Goal: Information Seeking & Learning: Learn about a topic

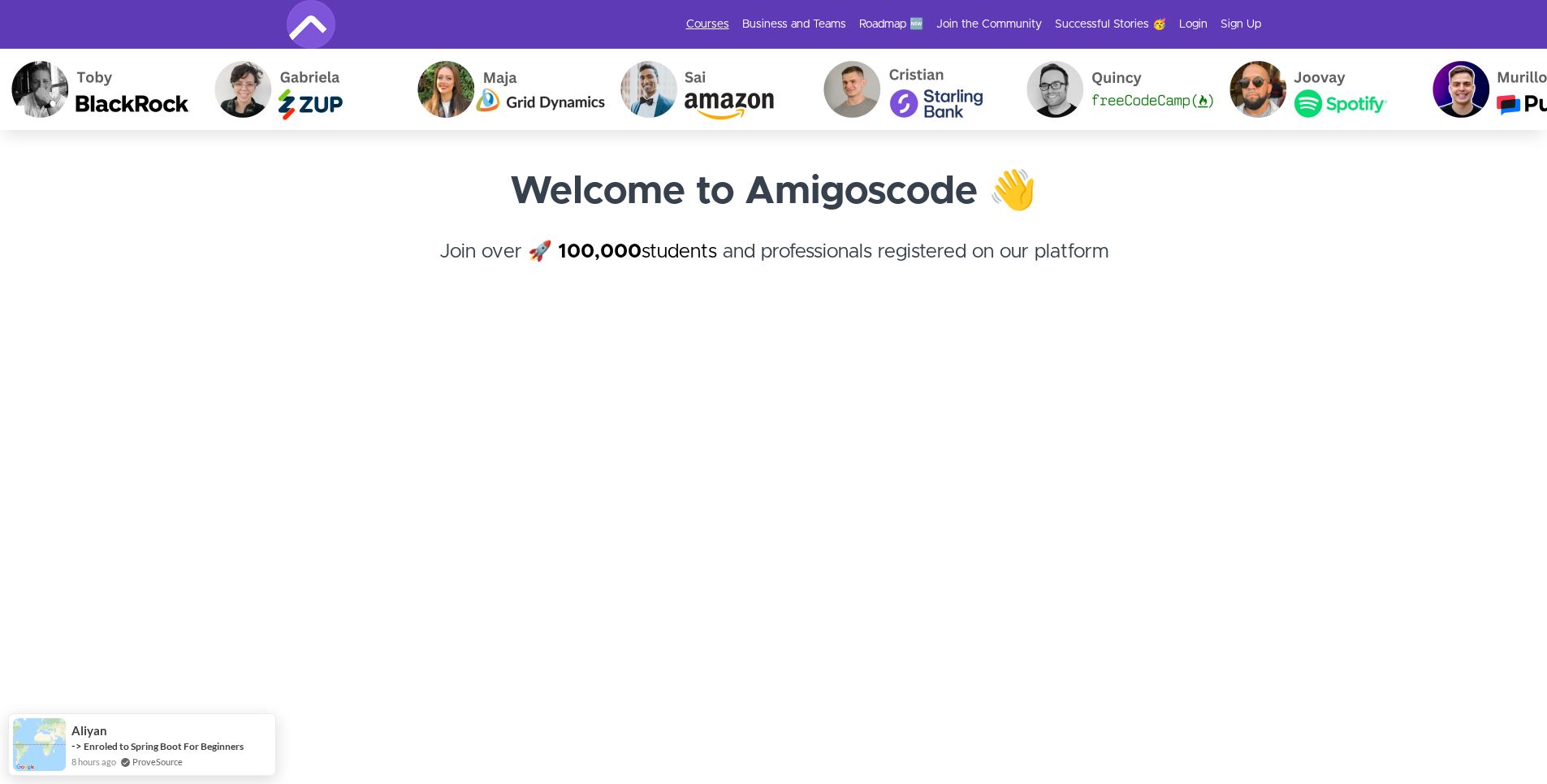
click at [704, 20] on link "Courses" at bounding box center [707, 24] width 43 height 16
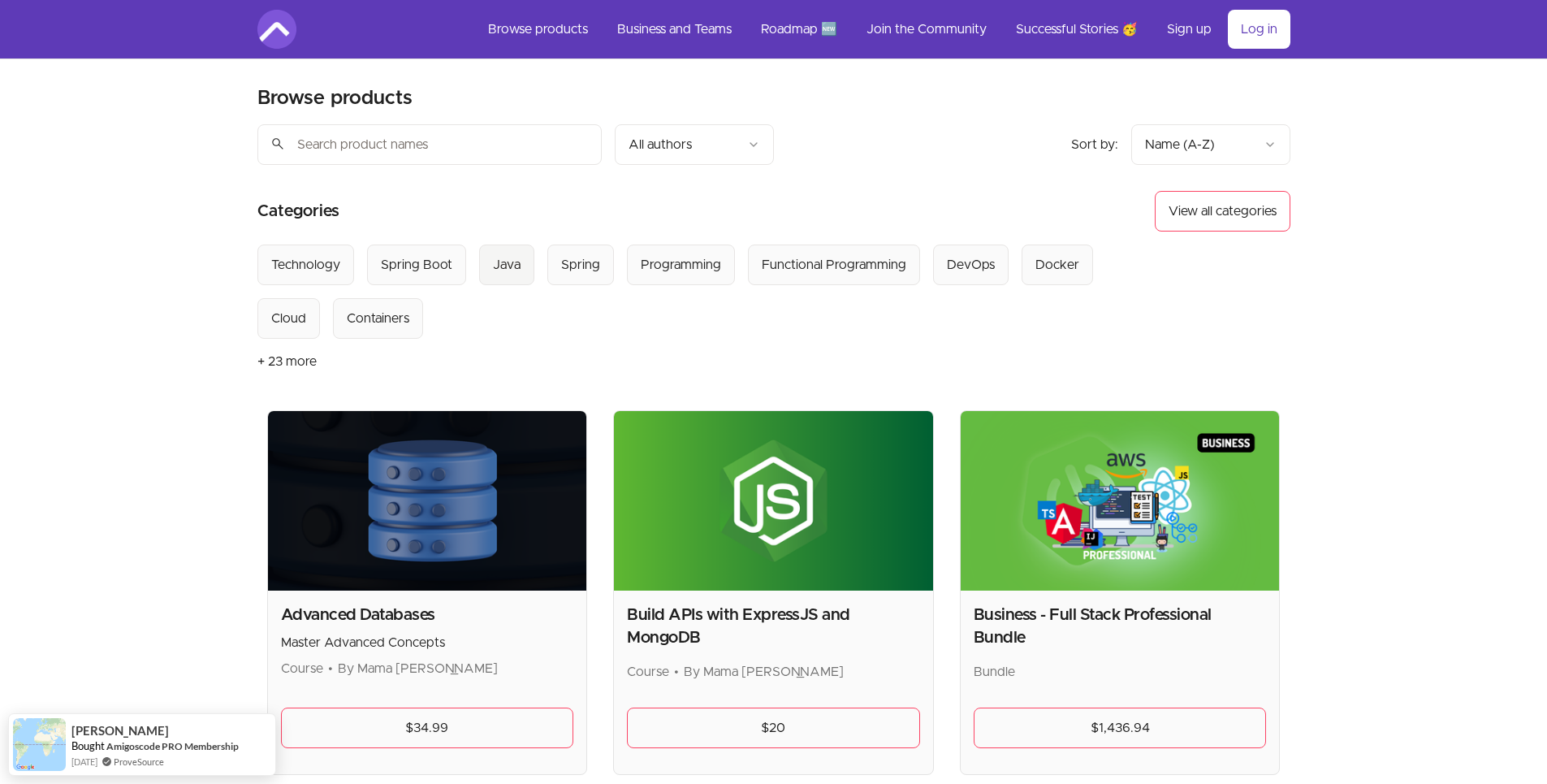
click at [517, 267] on div "Java" at bounding box center [506, 265] width 28 height 19
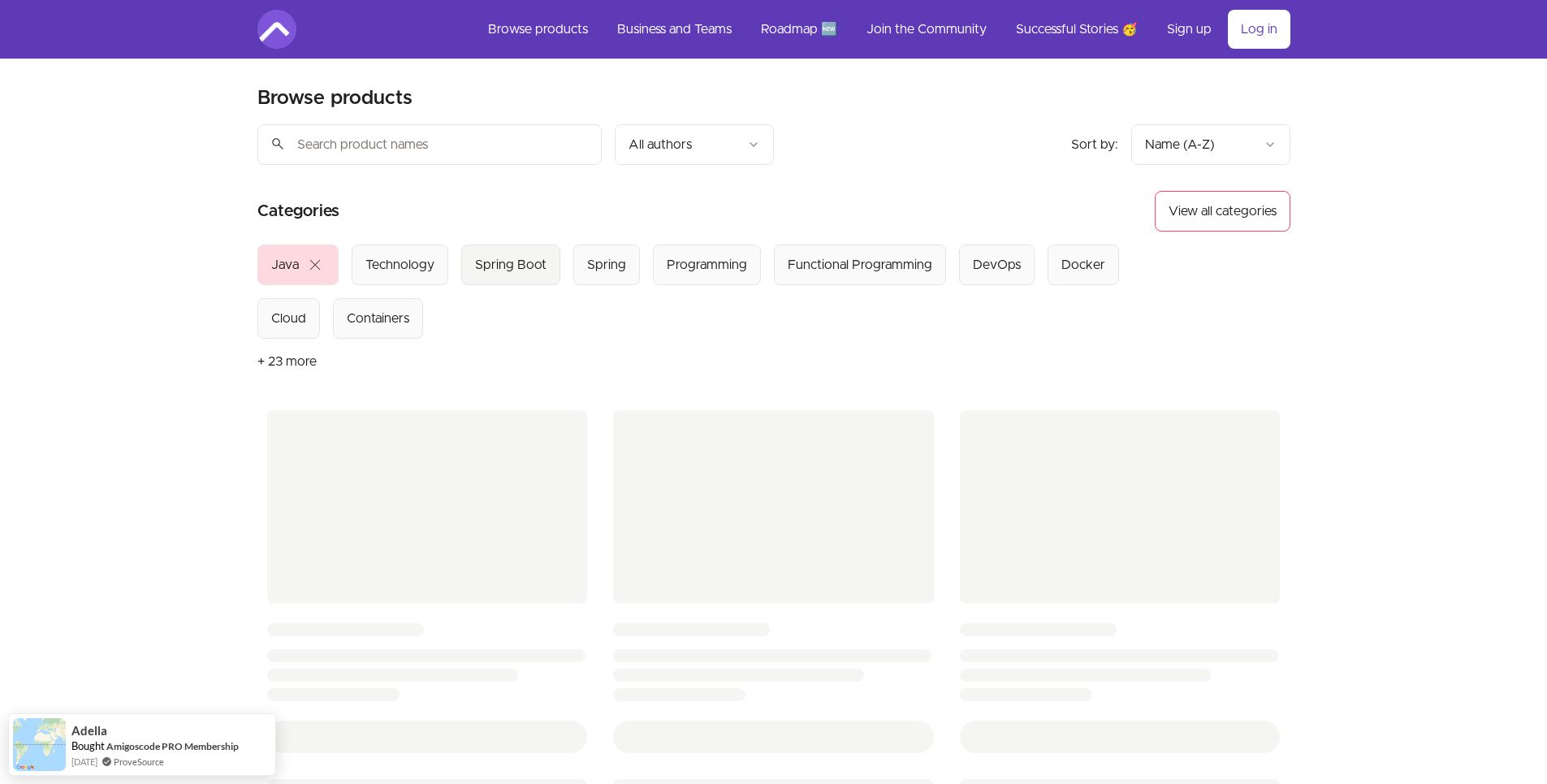
click at [524, 266] on div "Spring Boot" at bounding box center [511, 265] width 71 height 19
click at [601, 263] on div "Spring" at bounding box center [606, 265] width 39 height 19
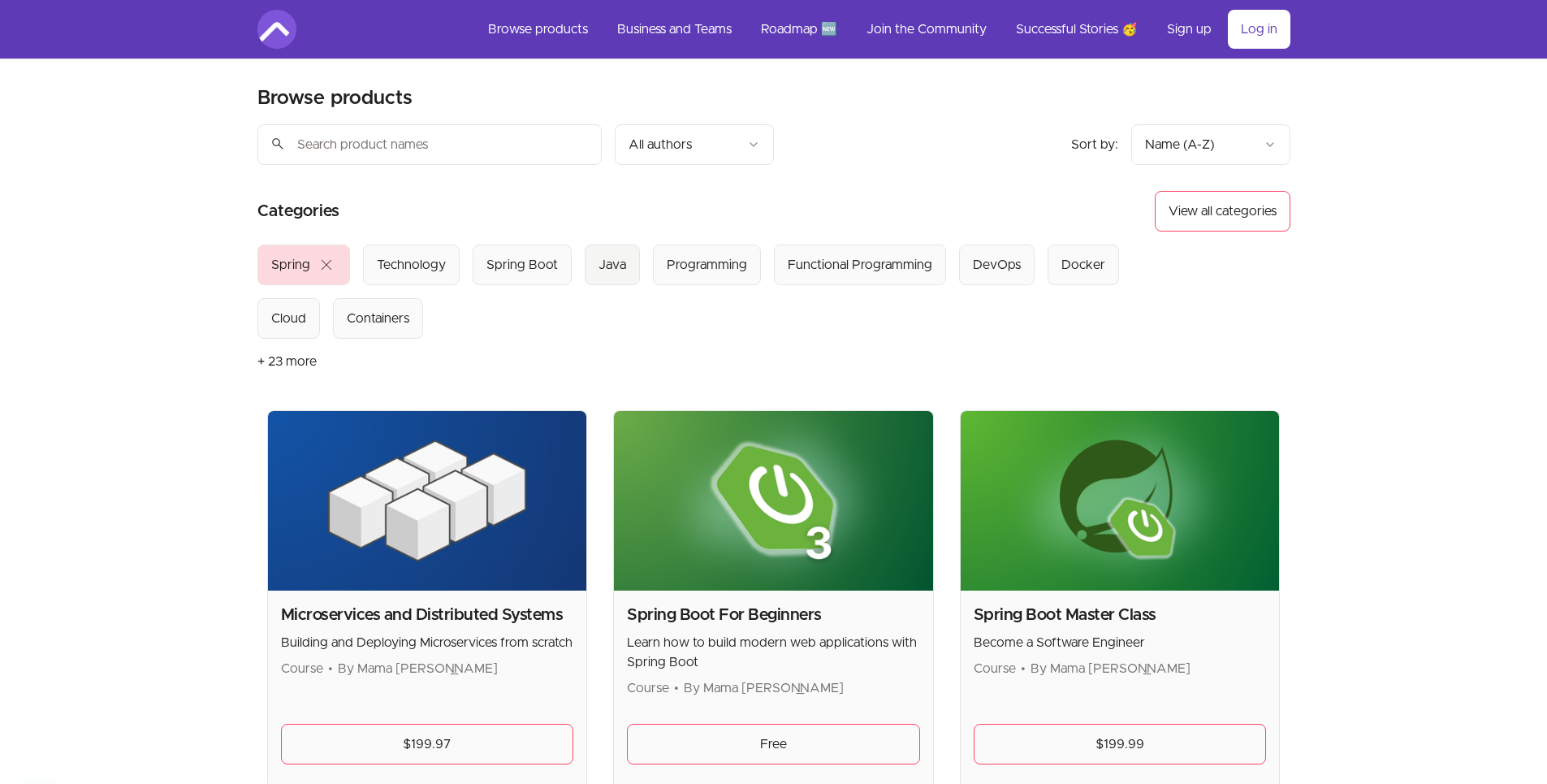
click at [598, 262] on div "Java" at bounding box center [612, 265] width 28 height 19
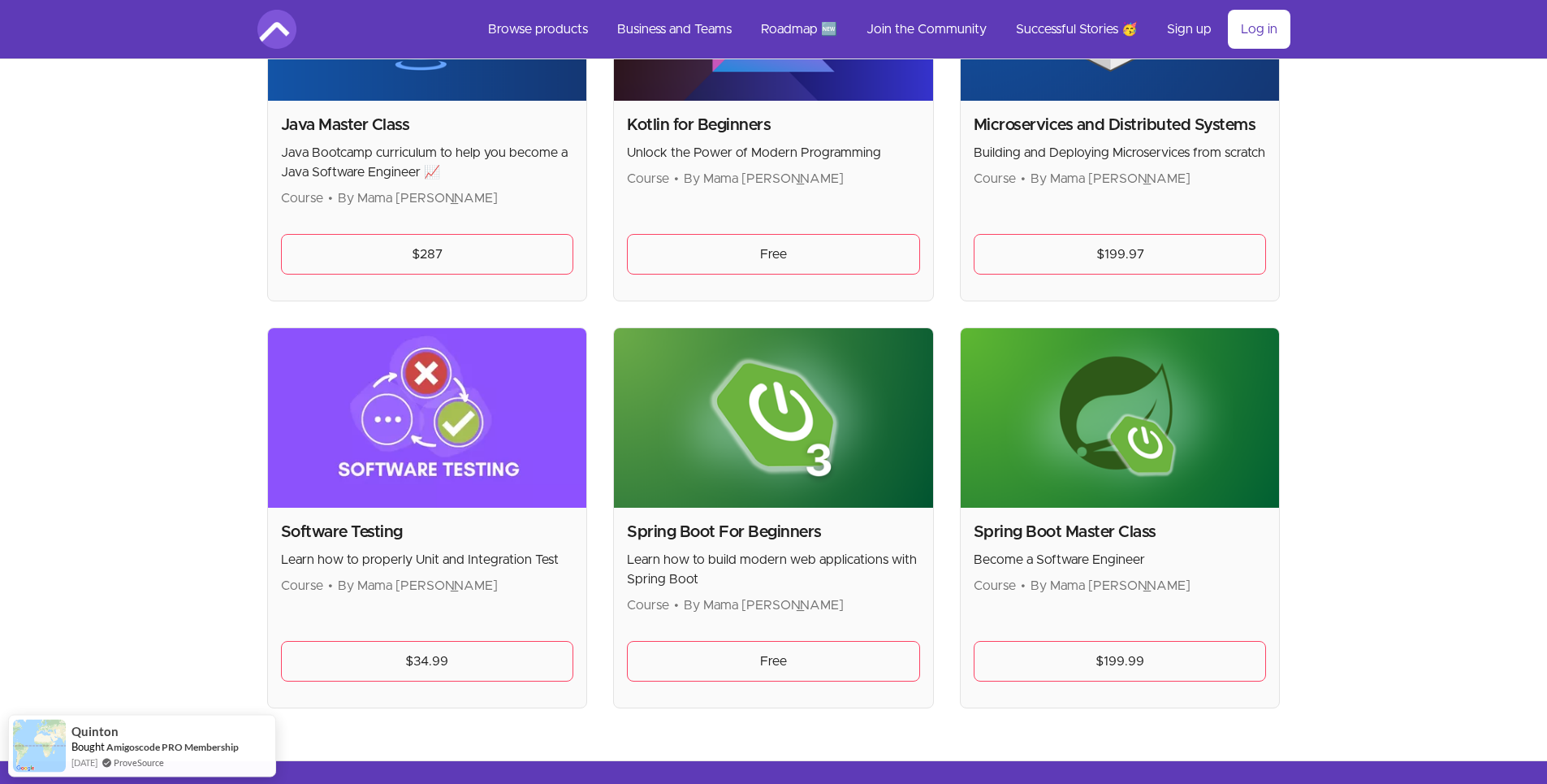
scroll to position [924, 0]
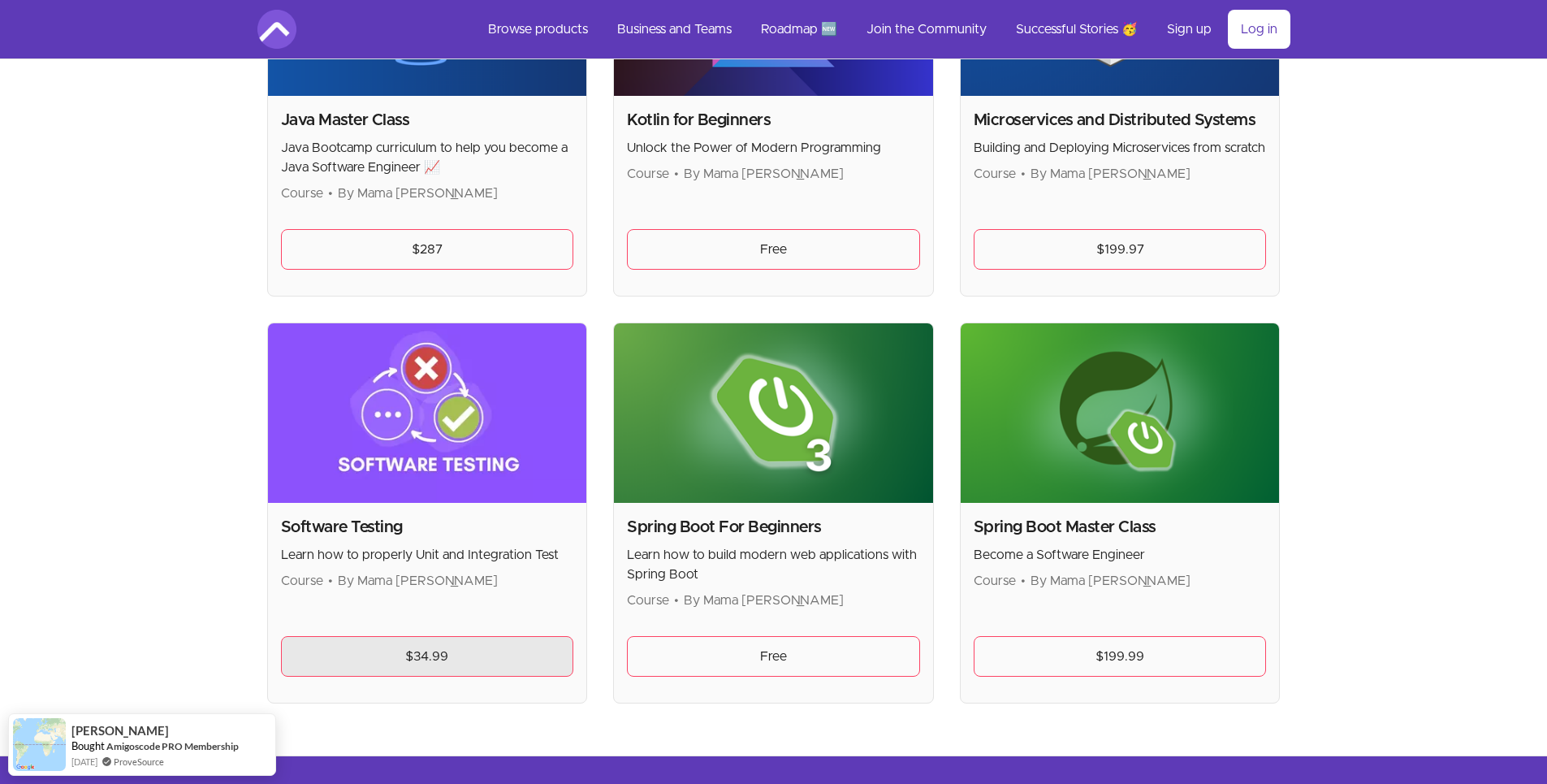
click at [382, 650] on link "$34.99" at bounding box center [427, 656] width 293 height 40
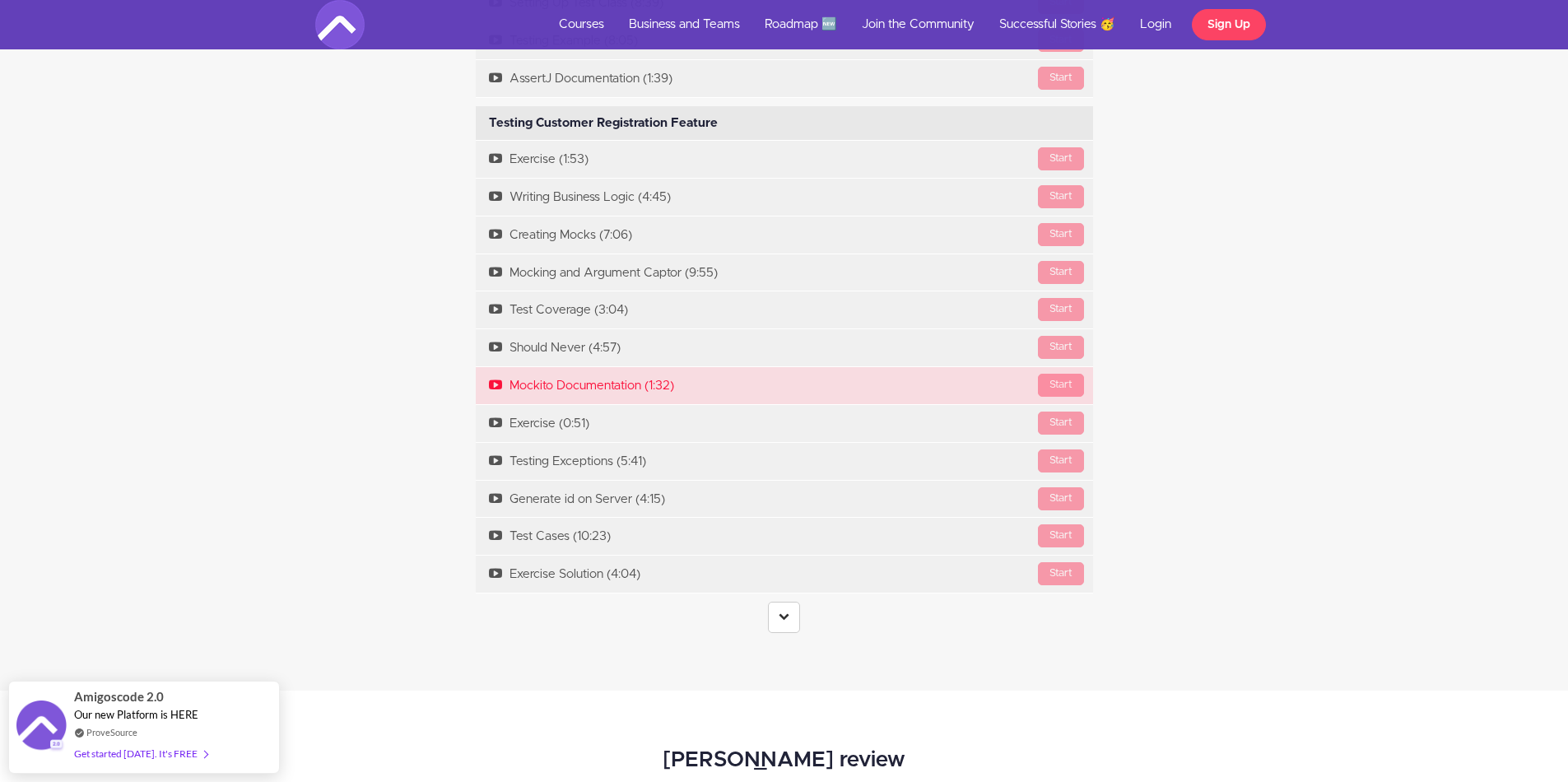
scroll to position [4163, 0]
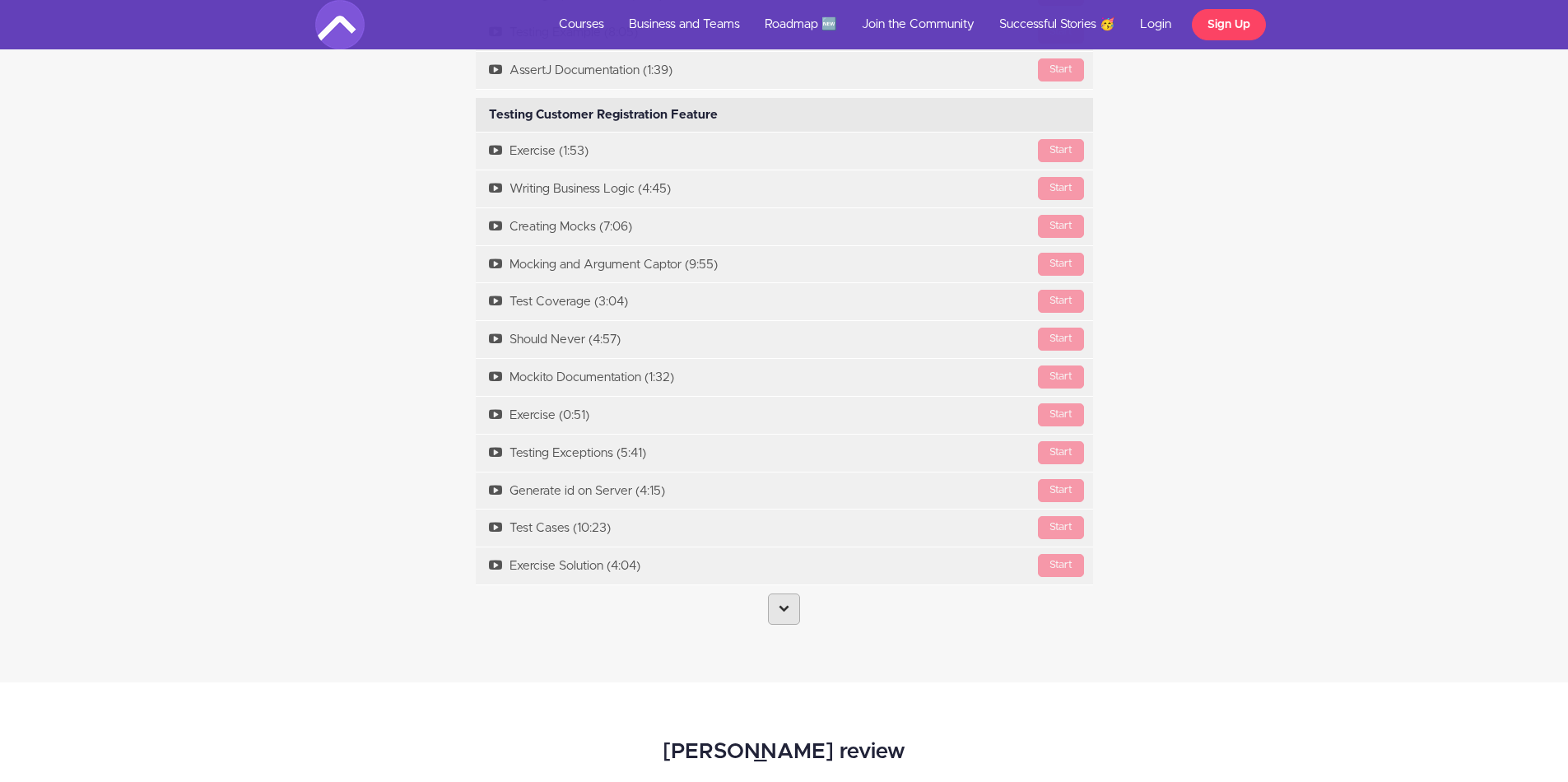
click at [782, 611] on icon at bounding box center [784, 607] width 11 height 11
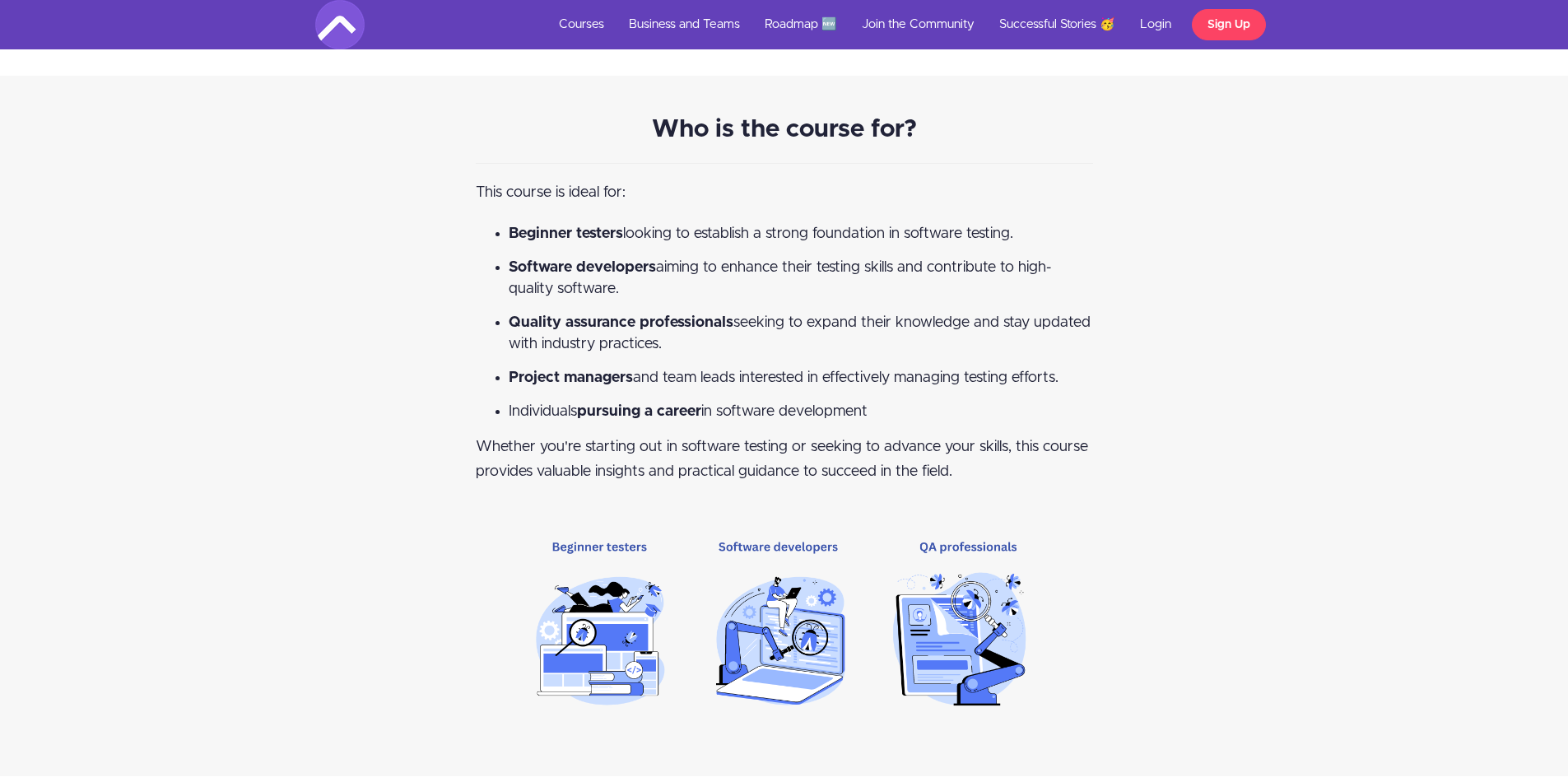
scroll to position [1494, 0]
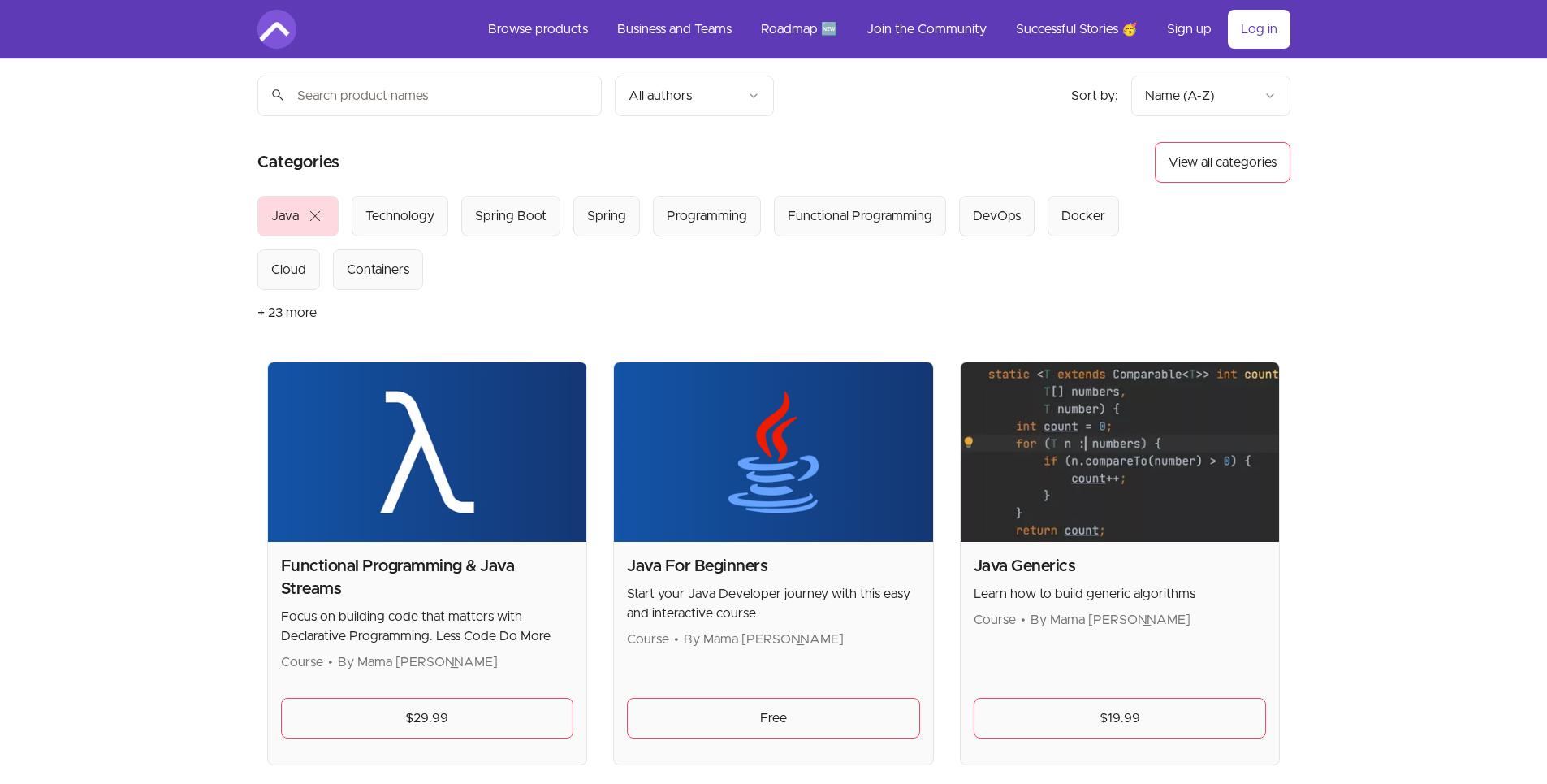
scroll to position [17, 0]
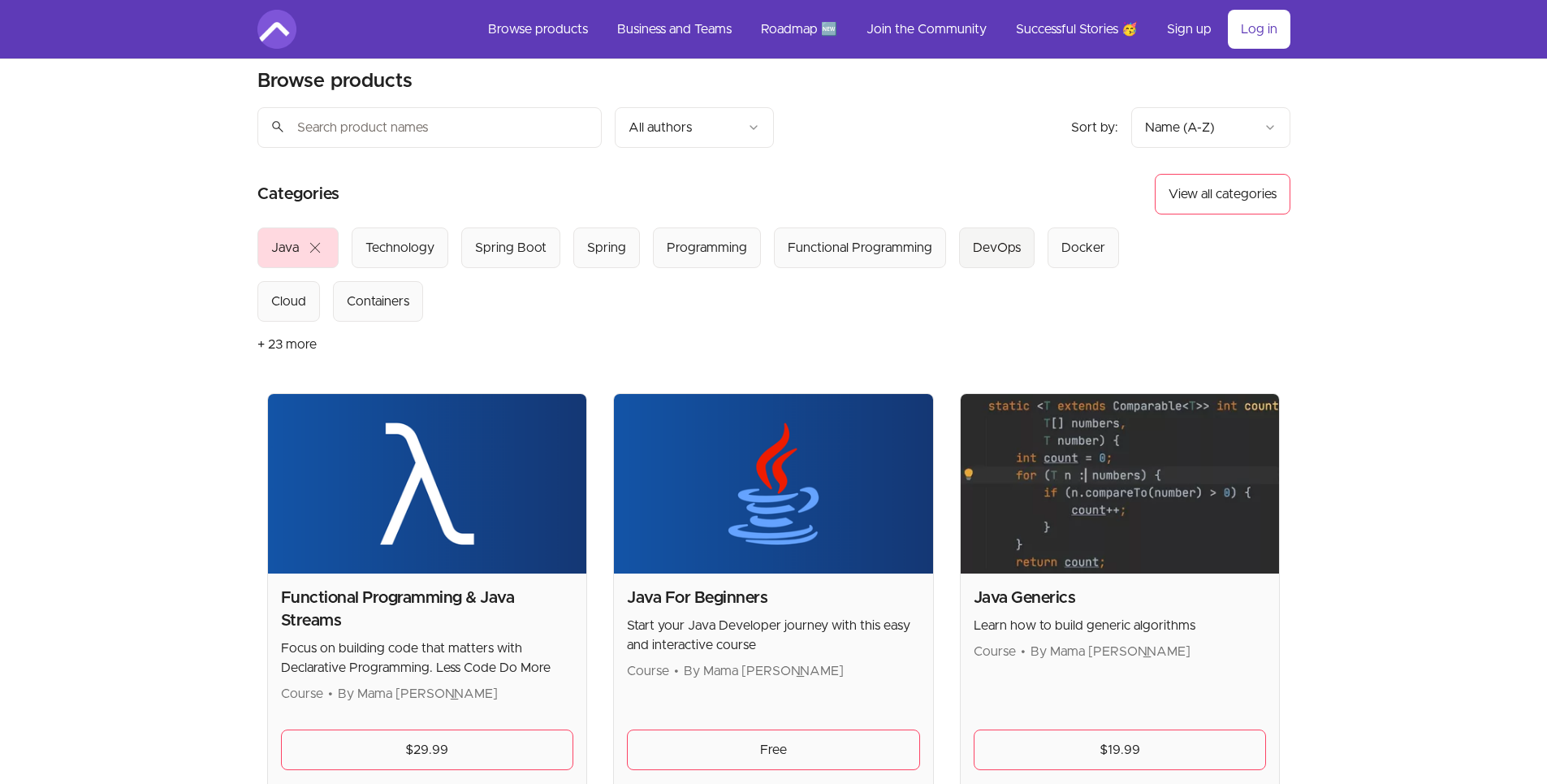
click at [985, 244] on div "DevOps" at bounding box center [997, 247] width 48 height 19
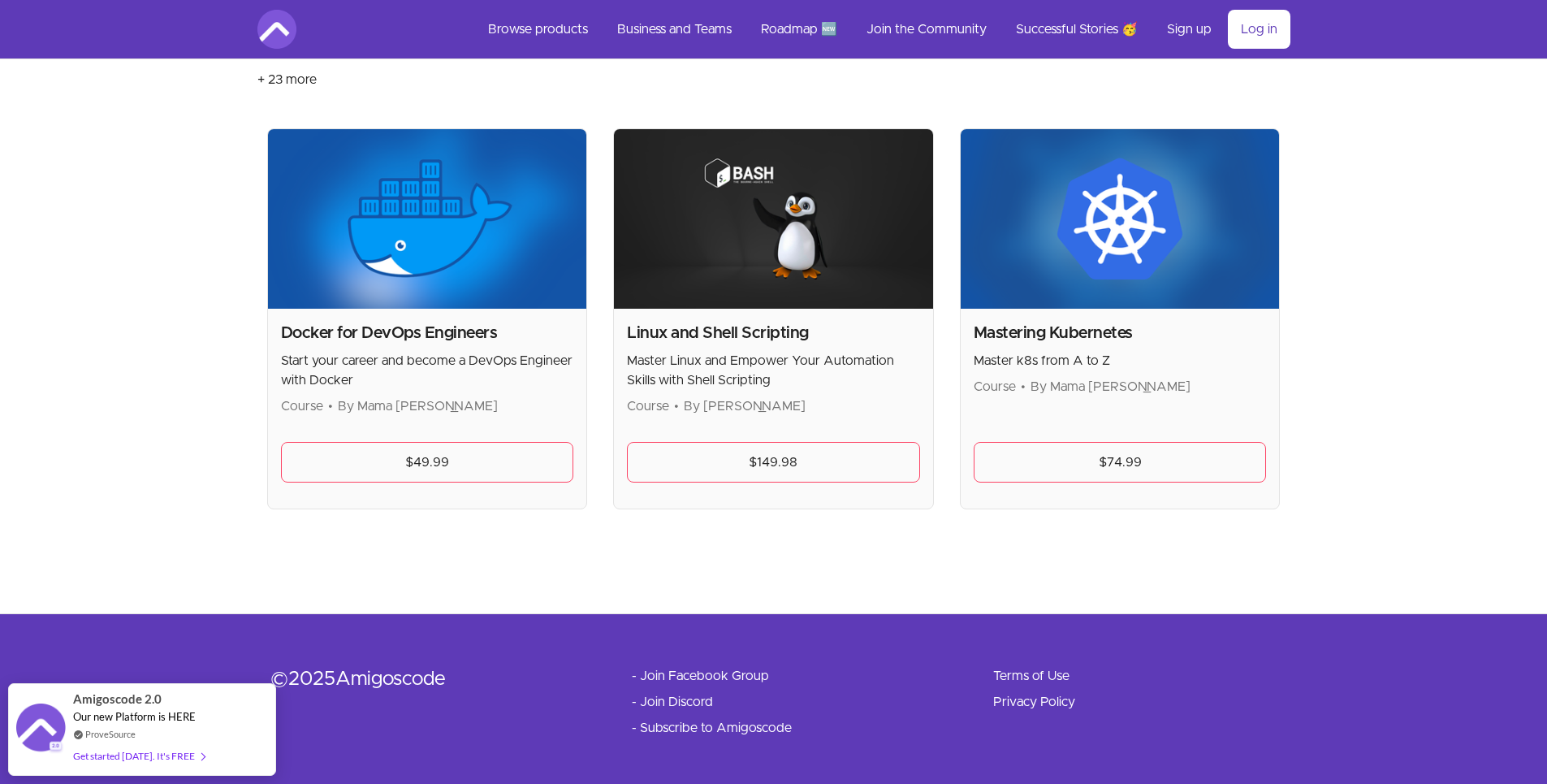
scroll to position [288, 0]
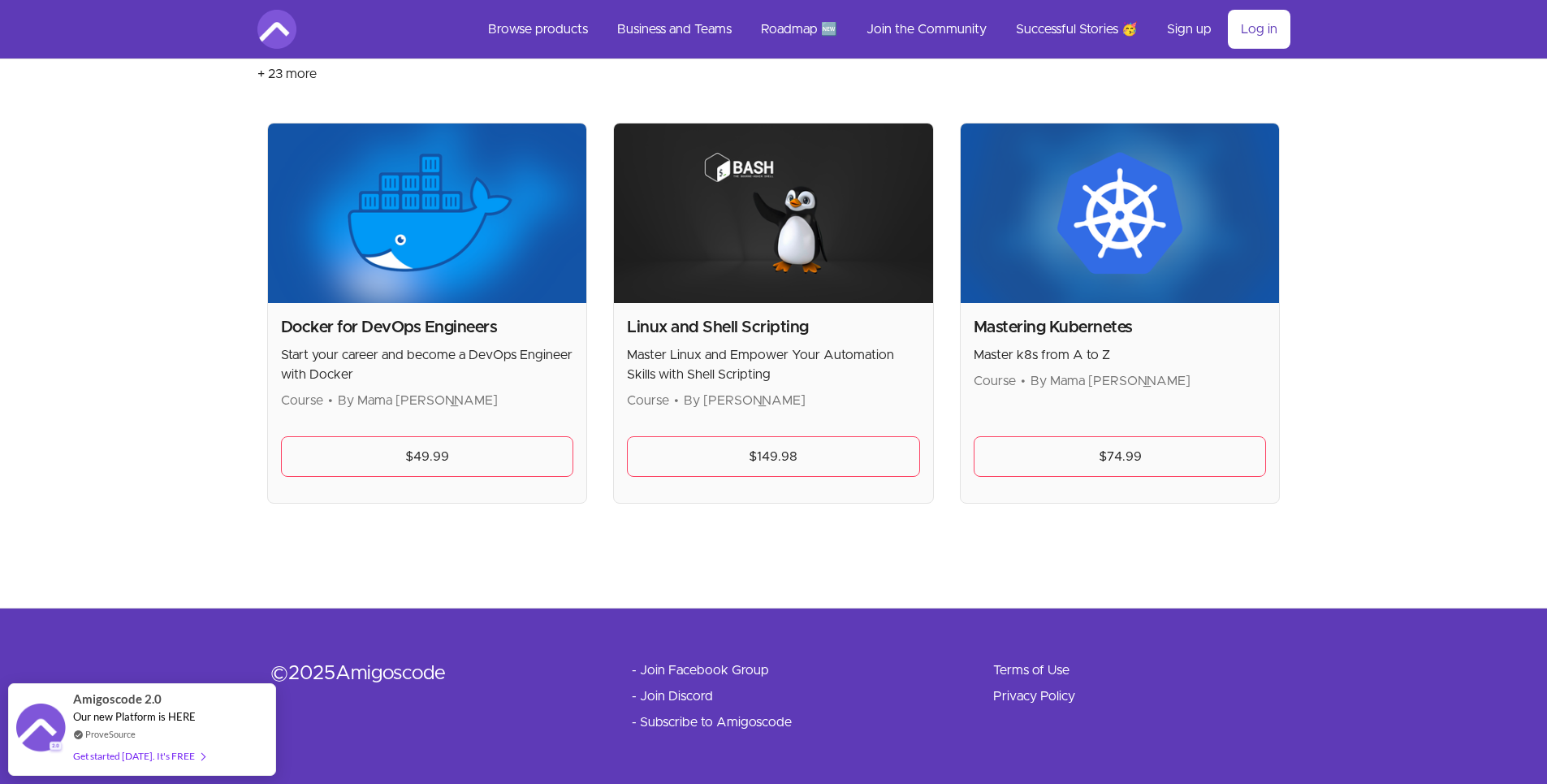
click at [414, 277] on img at bounding box center [428, 213] width 319 height 180
click at [414, 445] on link "$49.99" at bounding box center [427, 456] width 293 height 40
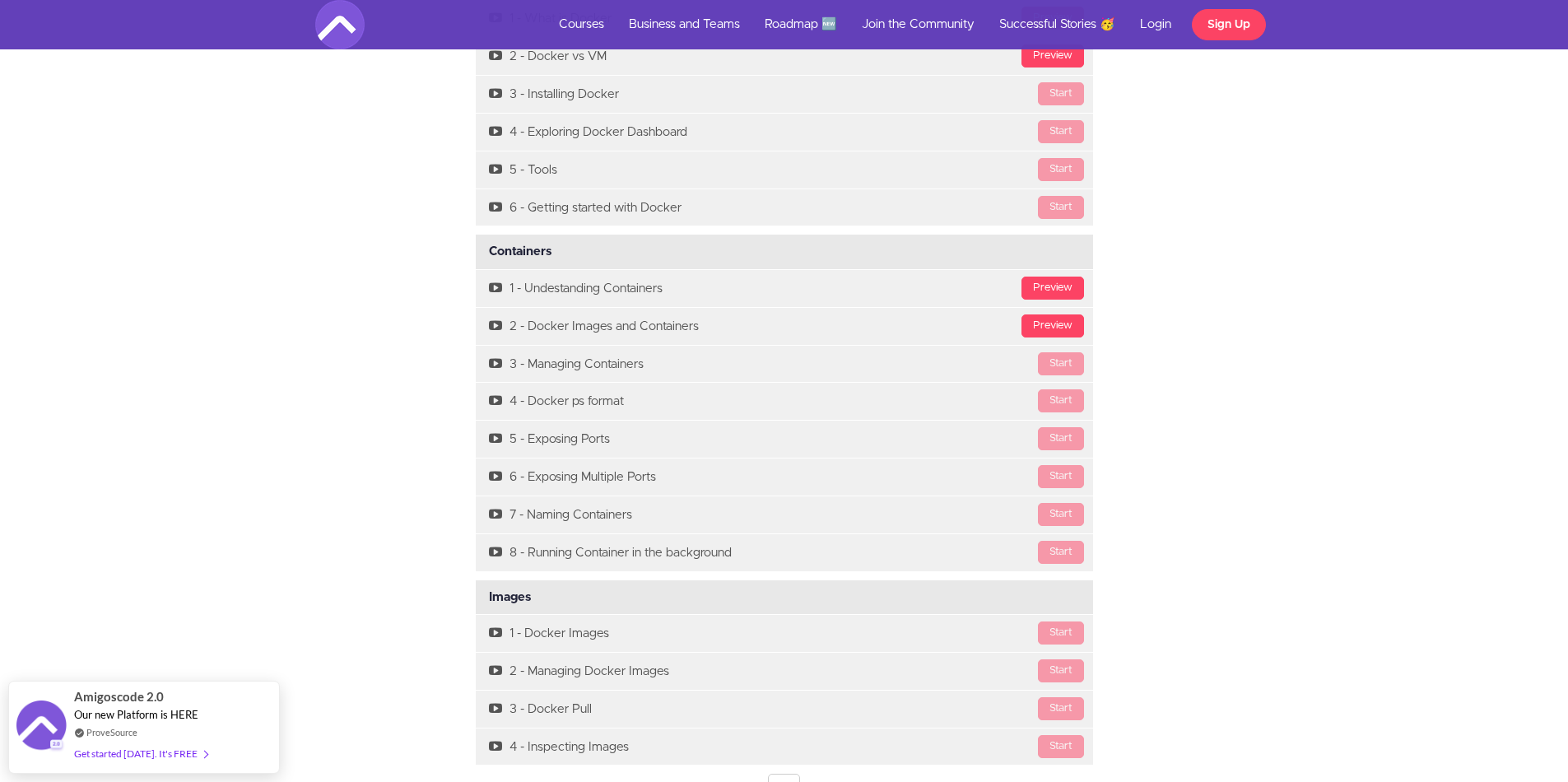
scroll to position [4720, 0]
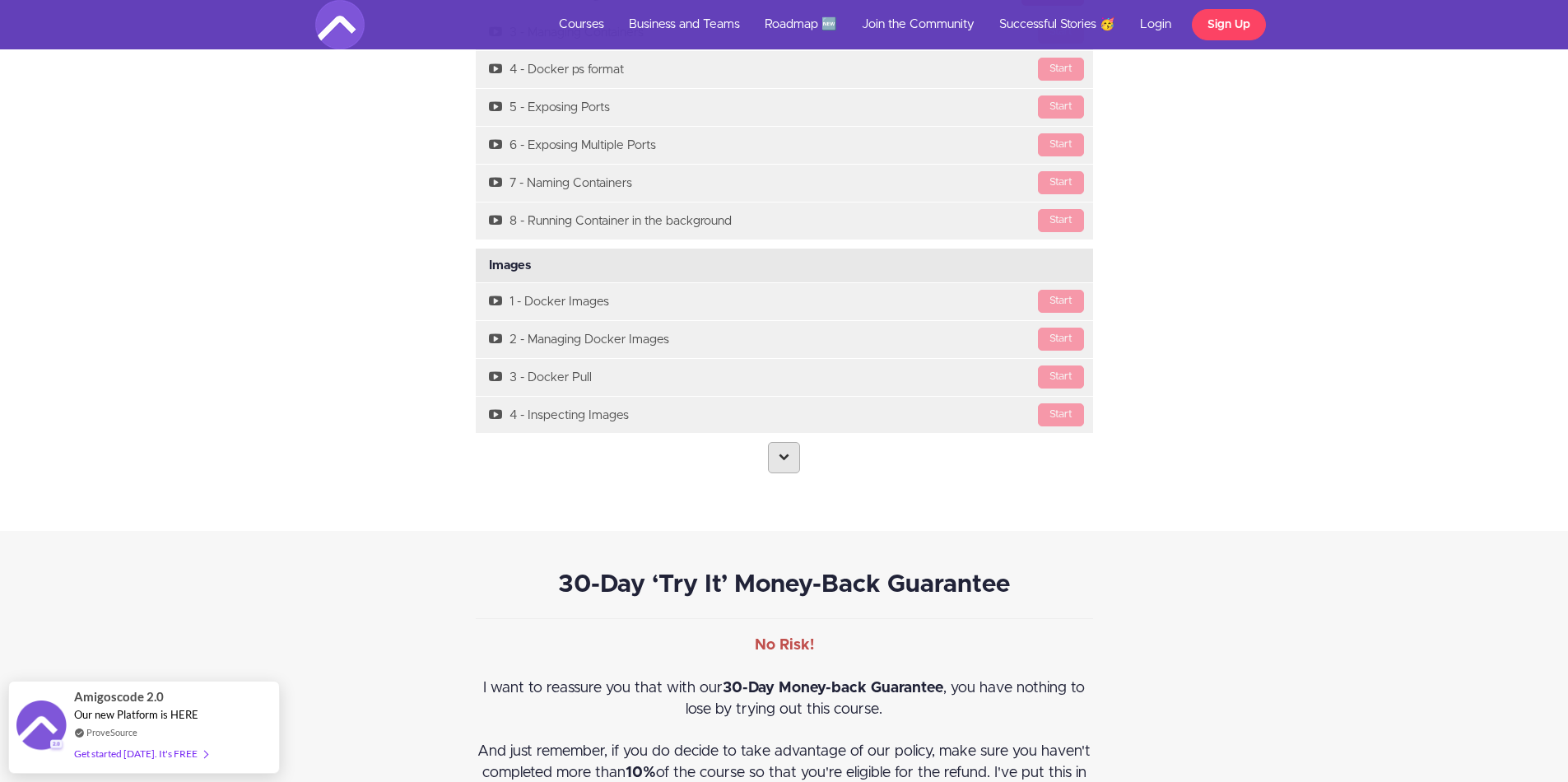
click at [786, 458] on icon at bounding box center [784, 456] width 11 height 11
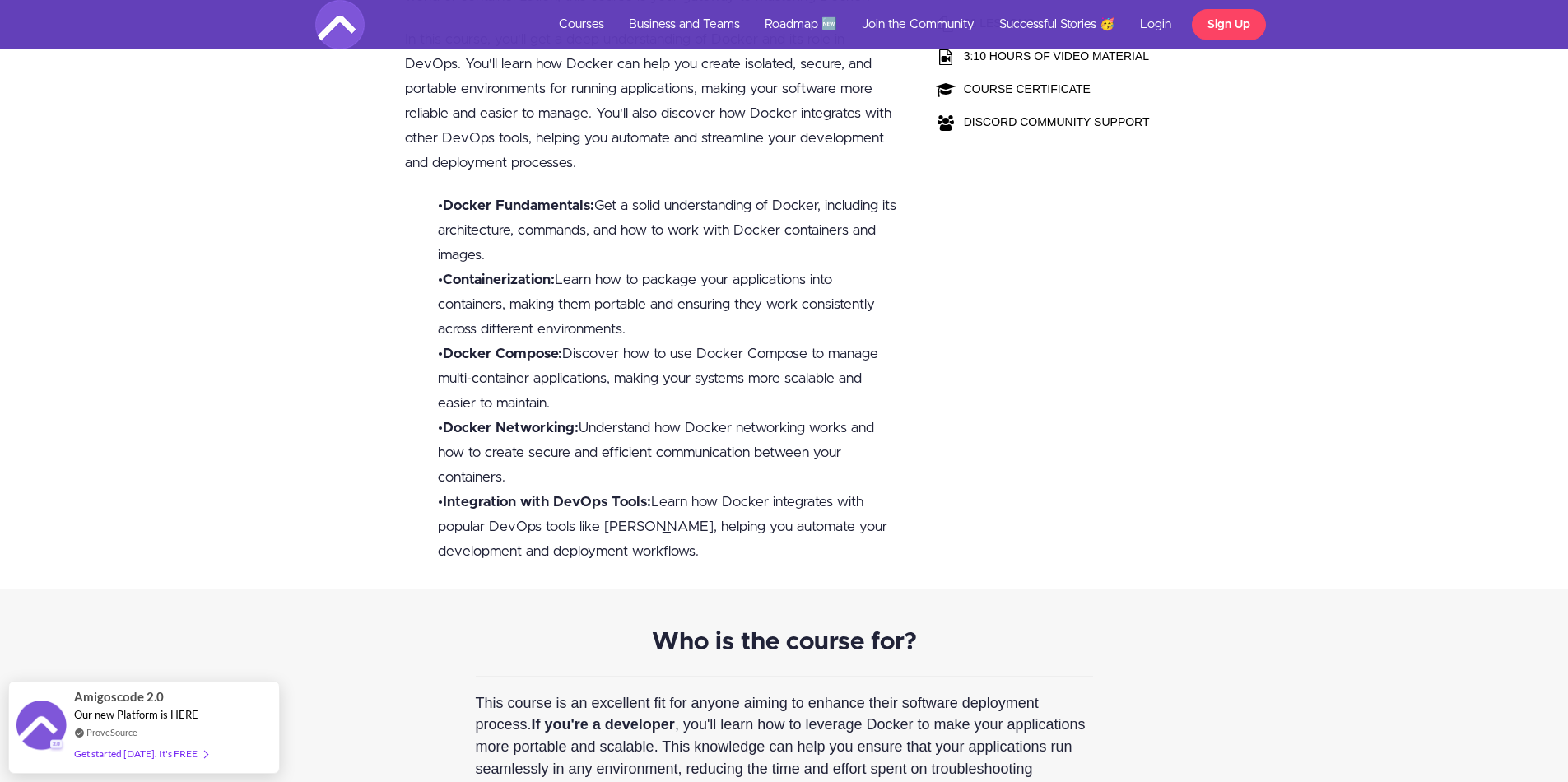
scroll to position [0, 0]
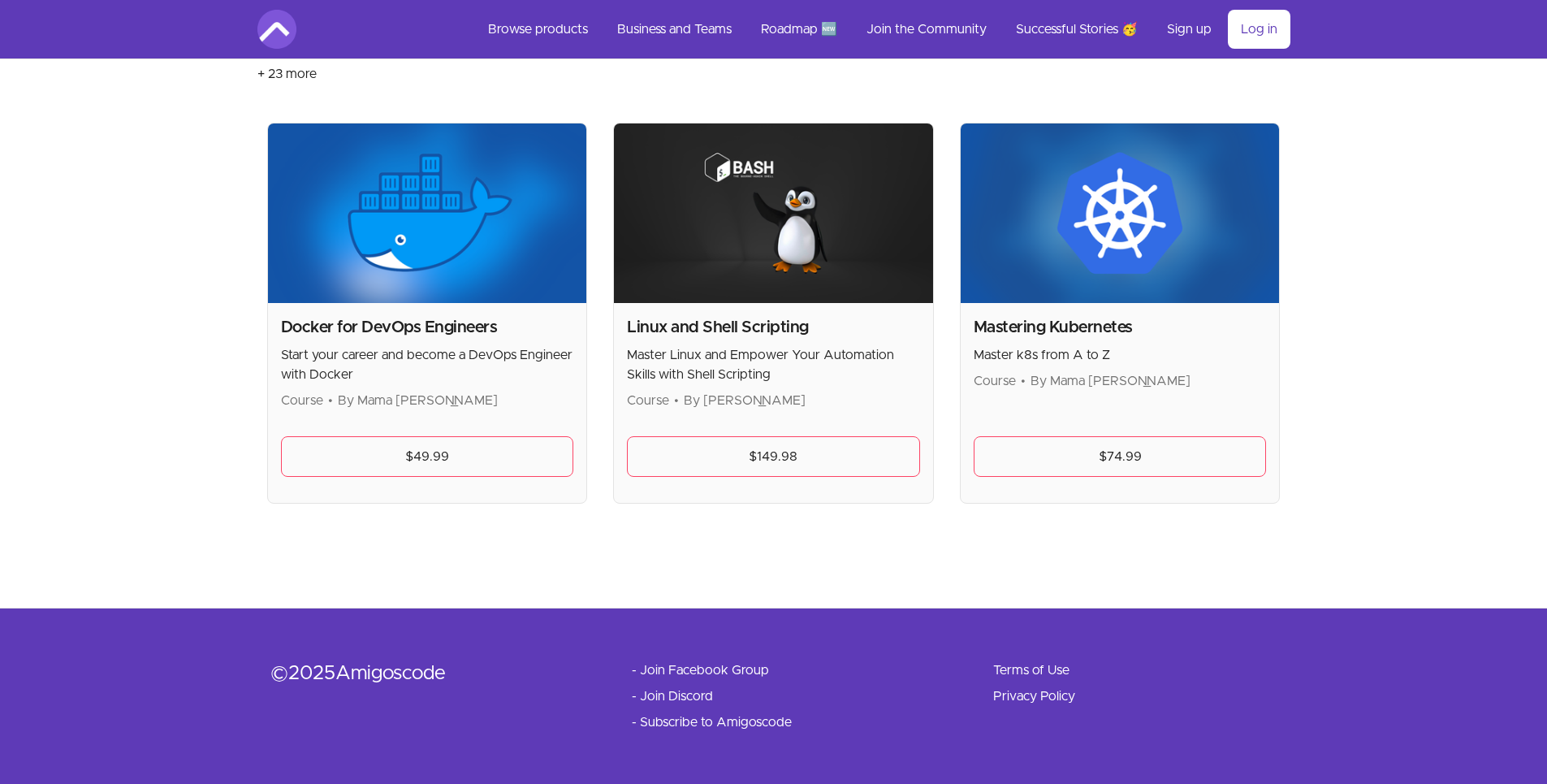
scroll to position [288, 0]
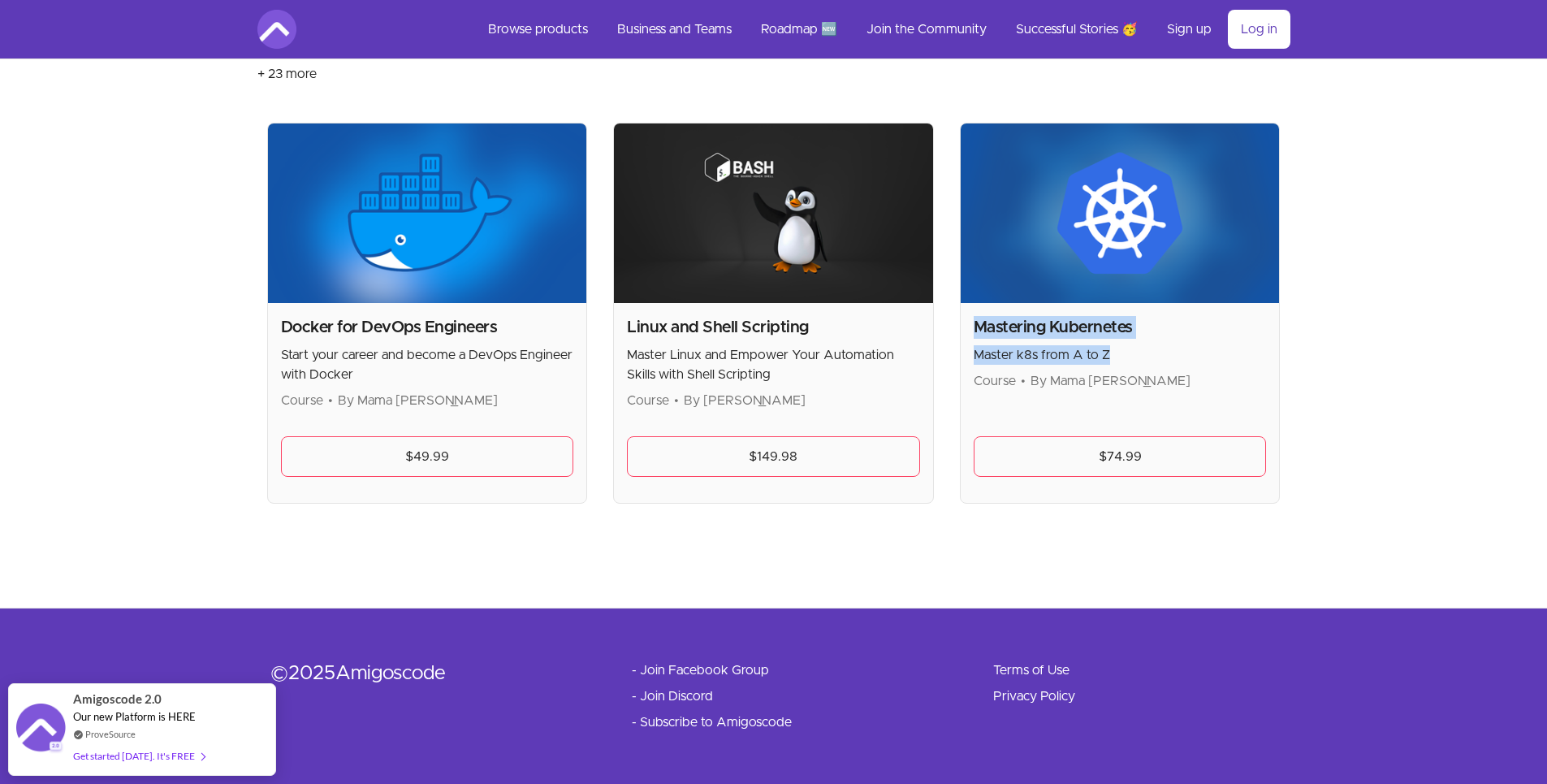
drag, startPoint x: 1142, startPoint y: 361, endPoint x: 976, endPoint y: 323, distance: 170.3
click at [976, 323] on div "Mastering Kubernetes Master k8s from A to Z Course • By Mama Samba Braima Nelson" at bounding box center [1120, 353] width 293 height 75
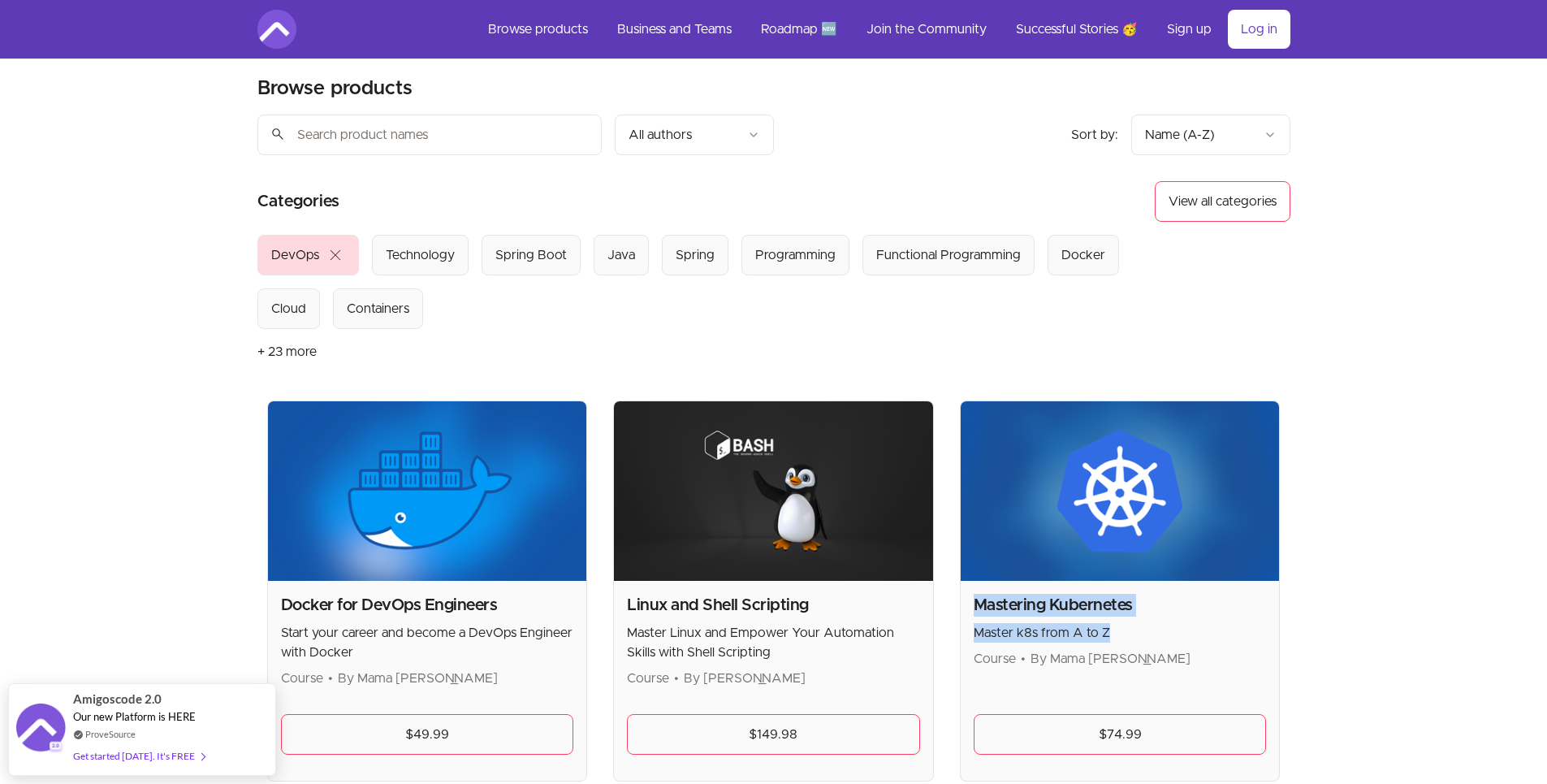
scroll to position [0, 0]
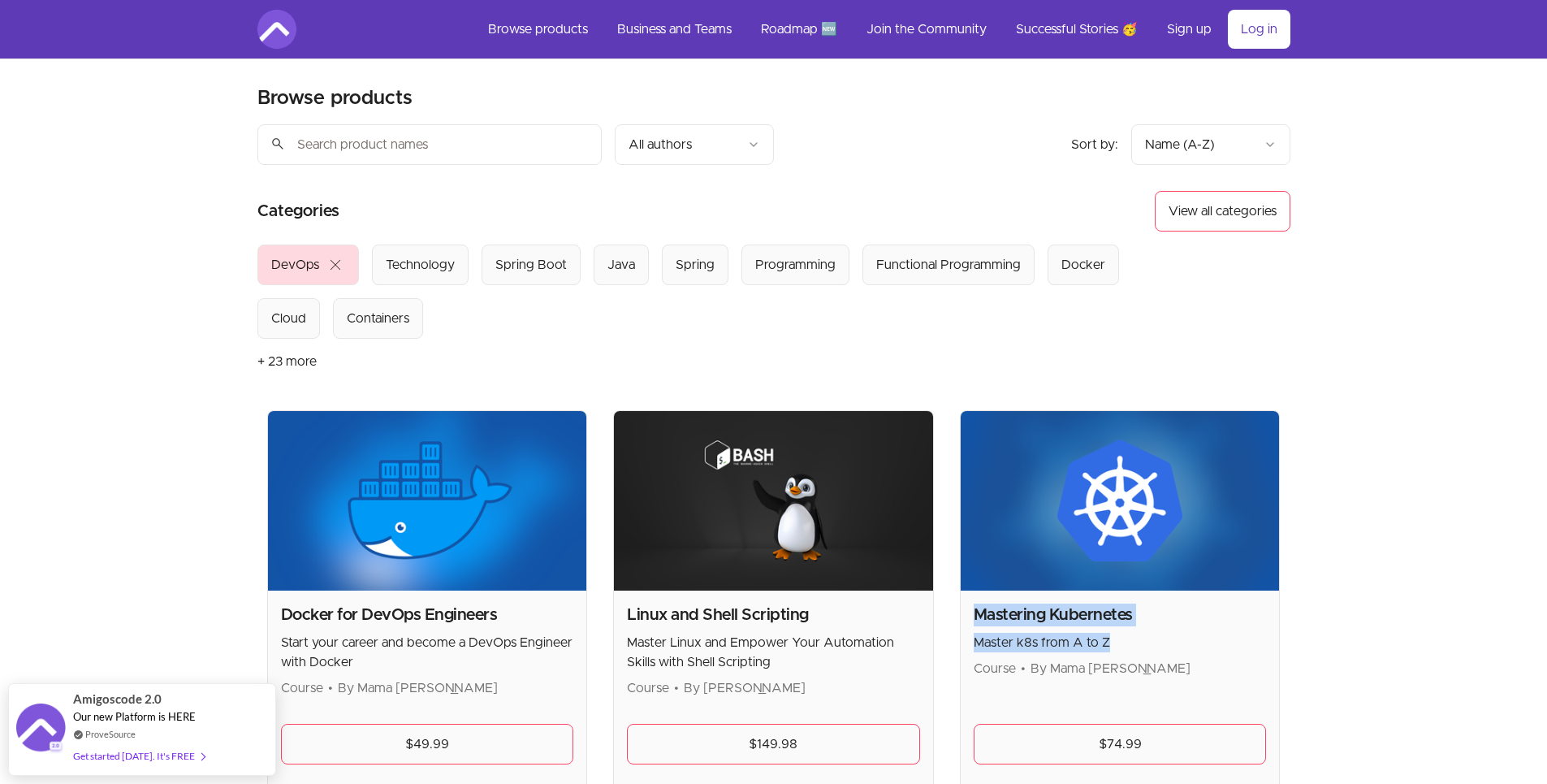
click at [285, 23] on img at bounding box center [277, 29] width 39 height 39
